Goal: Information Seeking & Learning: Find specific fact

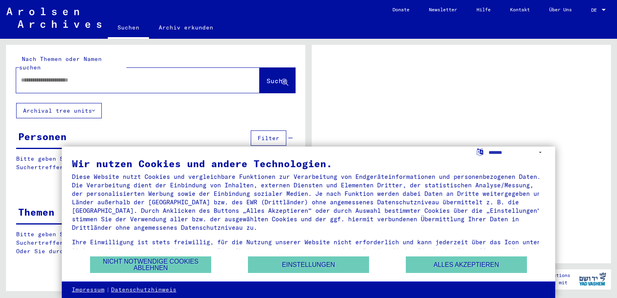
click at [125, 76] on input "text" at bounding box center [130, 80] width 219 height 8
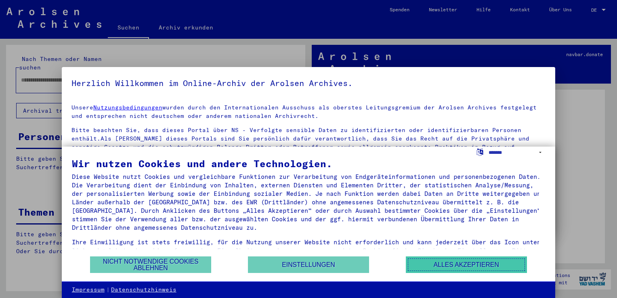
click at [481, 266] on button "Alles akzeptieren" at bounding box center [466, 264] width 121 height 17
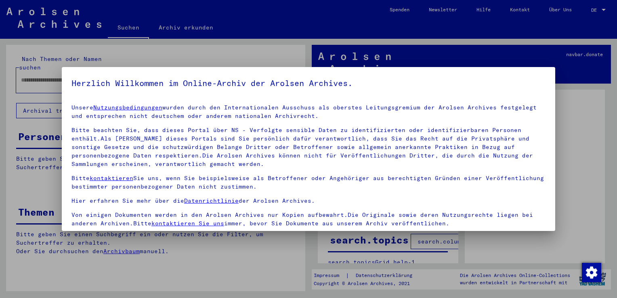
scroll to position [70, 0]
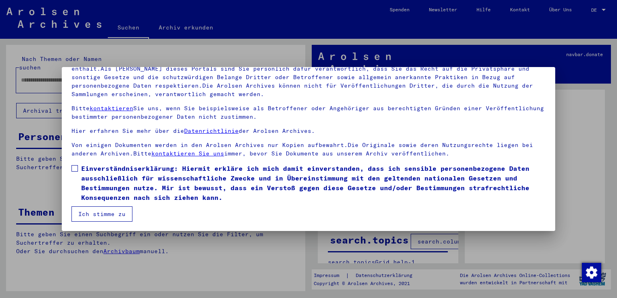
click at [97, 213] on button "Ich stimme zu" at bounding box center [101, 213] width 61 height 15
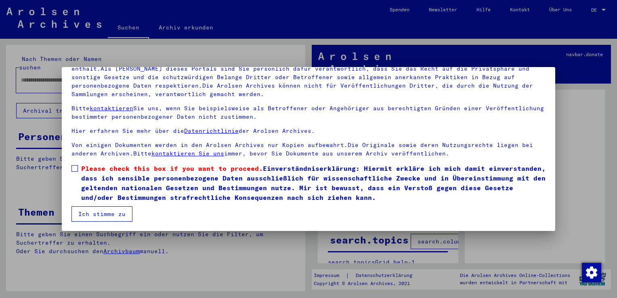
click at [71, 167] on mat-dialog-content "Unsere Nutzungsbedingungen wurden durch den Internationalen Ausschuss als obers…" at bounding box center [308, 125] width 493 height 194
click at [73, 168] on span at bounding box center [74, 168] width 6 height 6
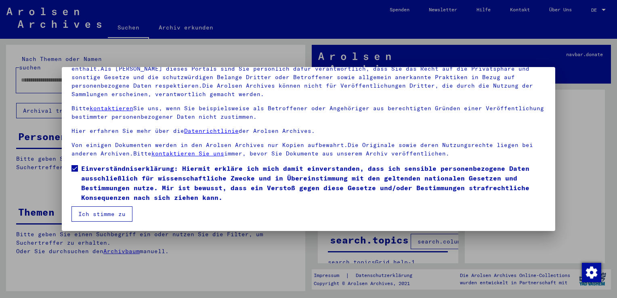
click at [97, 212] on button "Ich stimme zu" at bounding box center [101, 213] width 61 height 15
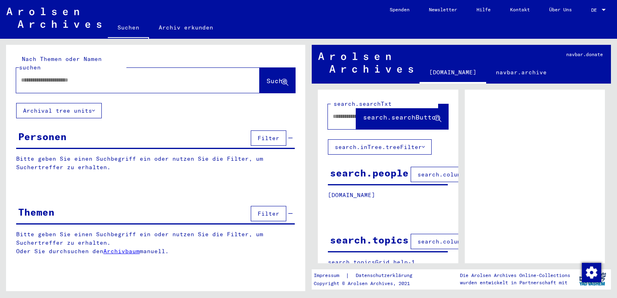
click at [149, 76] on input "text" at bounding box center [130, 80] width 219 height 8
type input "**********"
click at [267, 77] on span "Suche" at bounding box center [277, 81] width 20 height 8
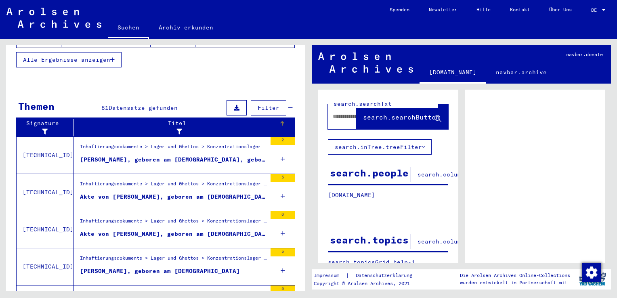
scroll to position [269, 0]
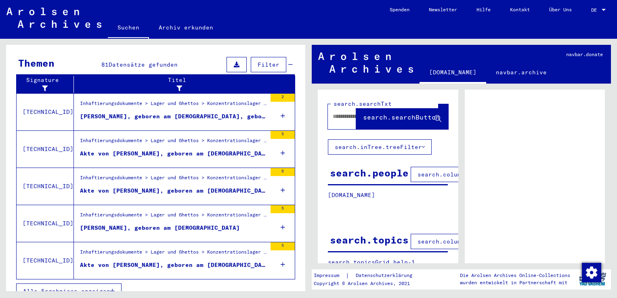
click at [146, 224] on div "[PERSON_NAME], geboren am [DEMOGRAPHIC_DATA]" at bounding box center [160, 228] width 160 height 8
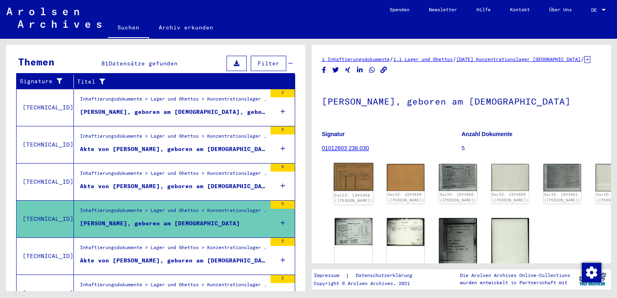
click at [347, 191] on img at bounding box center [354, 177] width 40 height 28
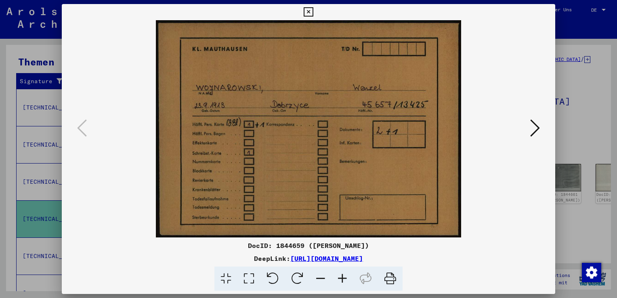
click at [536, 128] on icon at bounding box center [535, 127] width 10 height 19
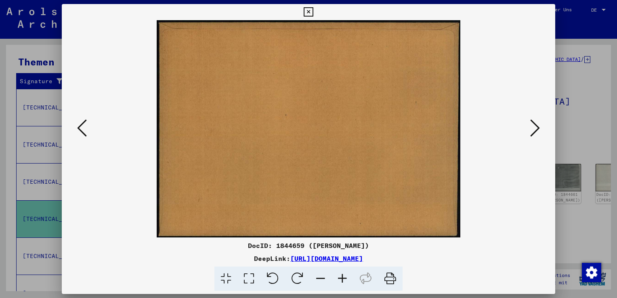
click at [536, 128] on icon at bounding box center [535, 127] width 10 height 19
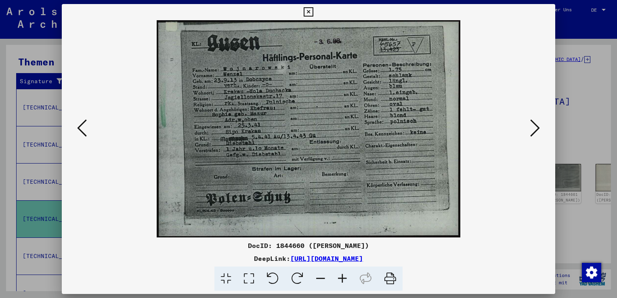
click at [536, 128] on icon at bounding box center [535, 127] width 10 height 19
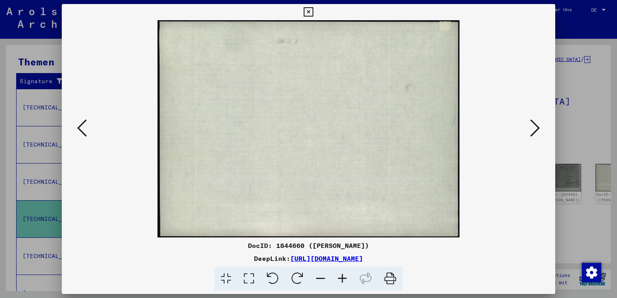
click at [536, 128] on icon at bounding box center [535, 127] width 10 height 19
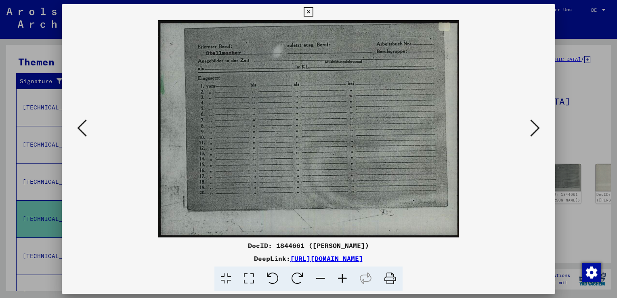
click at [536, 128] on icon at bounding box center [535, 127] width 10 height 19
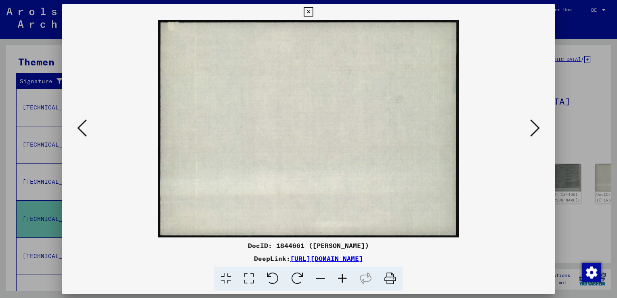
click at [536, 128] on icon at bounding box center [535, 127] width 10 height 19
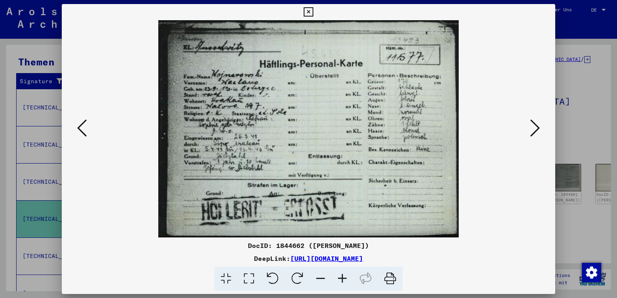
click at [536, 129] on icon at bounding box center [535, 127] width 10 height 19
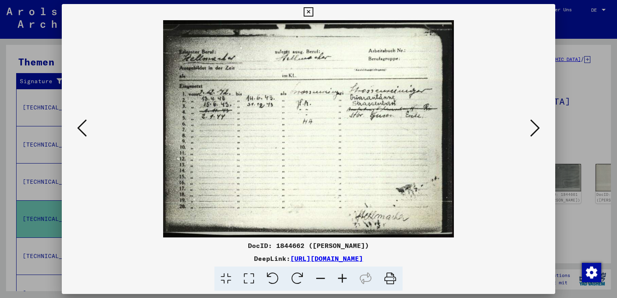
click at [536, 129] on icon at bounding box center [535, 127] width 10 height 19
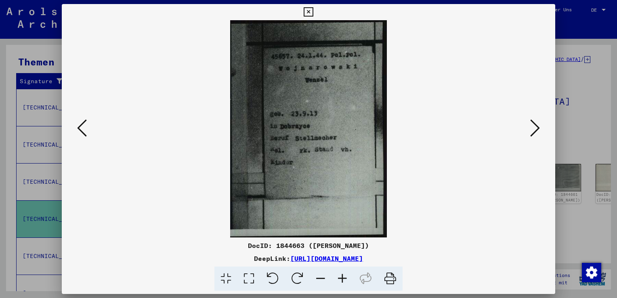
click at [536, 129] on icon at bounding box center [535, 127] width 10 height 19
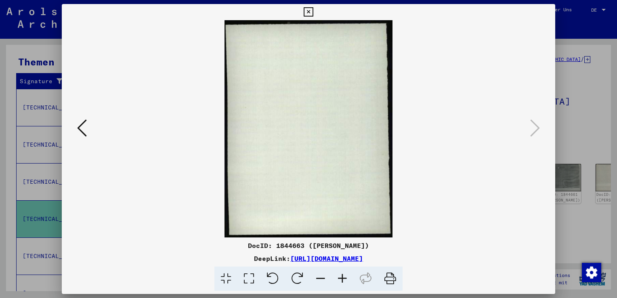
drag, startPoint x: 607, startPoint y: 73, endPoint x: 605, endPoint y: 61, distance: 13.1
click at [605, 61] on div at bounding box center [308, 149] width 617 height 298
